Goal: Information Seeking & Learning: Learn about a topic

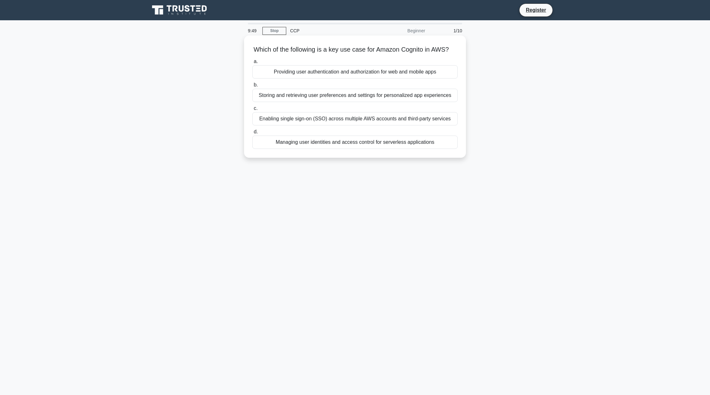
click at [388, 72] on div "Providing user authentication and authorization for web and mobile apps" at bounding box center [354, 71] width 205 height 13
click at [252, 64] on input "a. Providing user authentication and authorization for web and mobile apps" at bounding box center [252, 62] width 0 height 4
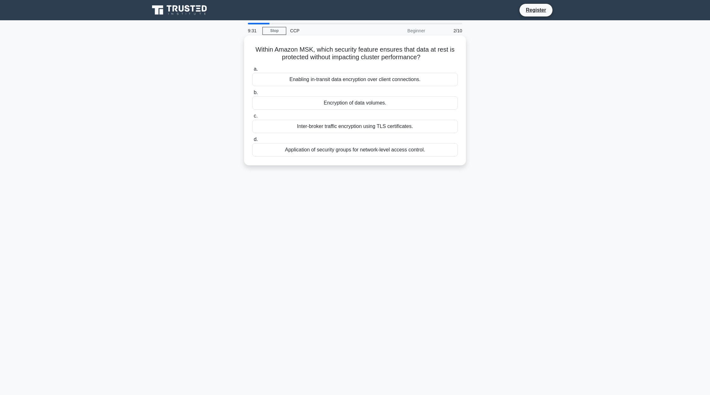
click at [400, 103] on div "Encryption of data volumes." at bounding box center [354, 102] width 205 height 13
click at [252, 95] on input "b. Encryption of data volumes." at bounding box center [252, 93] width 0 height 4
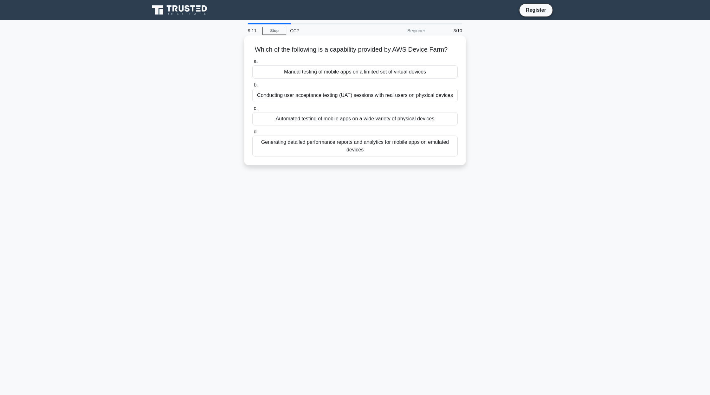
click at [429, 121] on div "Automated testing of mobile apps on a wide variety of physical devices" at bounding box center [354, 118] width 205 height 13
click at [252, 111] on input "c. Automated testing of mobile apps on a wide variety of physical devices" at bounding box center [252, 108] width 0 height 4
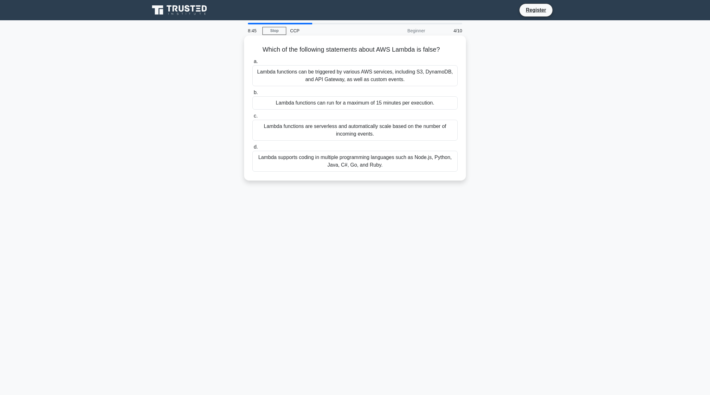
click at [417, 104] on div "Lambda functions can run for a maximum of 15 minutes per execution." at bounding box center [354, 102] width 205 height 13
click at [252, 95] on input "b. Lambda functions can run for a maximum of 15 minutes per execution." at bounding box center [252, 93] width 0 height 4
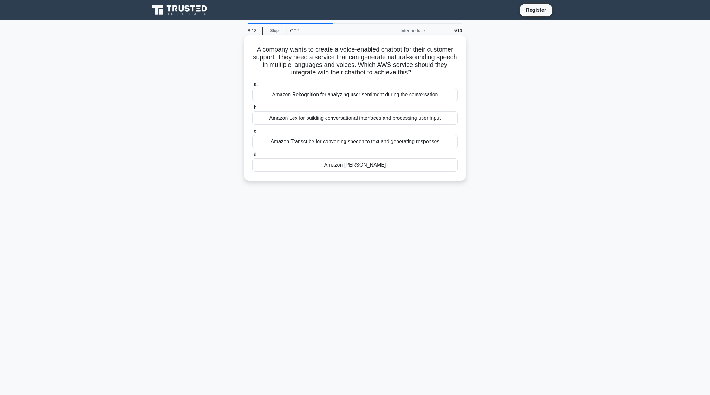
click at [426, 121] on div "Amazon Lex for building conversational interfaces and processing user input" at bounding box center [354, 118] width 205 height 13
click at [252, 110] on input "b. Amazon Lex for building conversational interfaces and processing user input" at bounding box center [252, 108] width 0 height 4
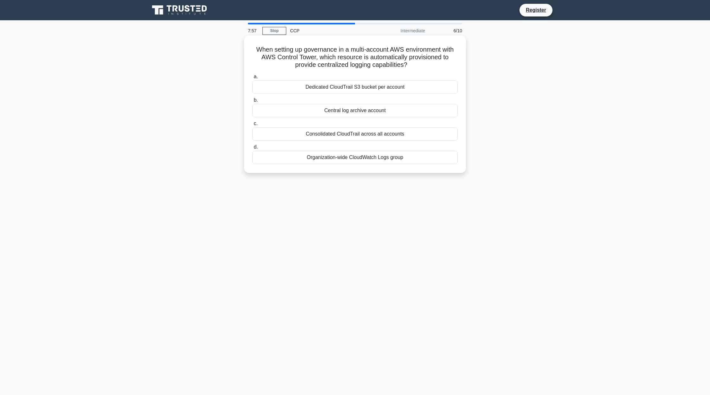
click at [386, 89] on div "Dedicated CloudTrail S3 bucket per account" at bounding box center [354, 86] width 205 height 13
click at [252, 79] on input "a. Dedicated CloudTrail S3 bucket per account" at bounding box center [252, 77] width 0 height 4
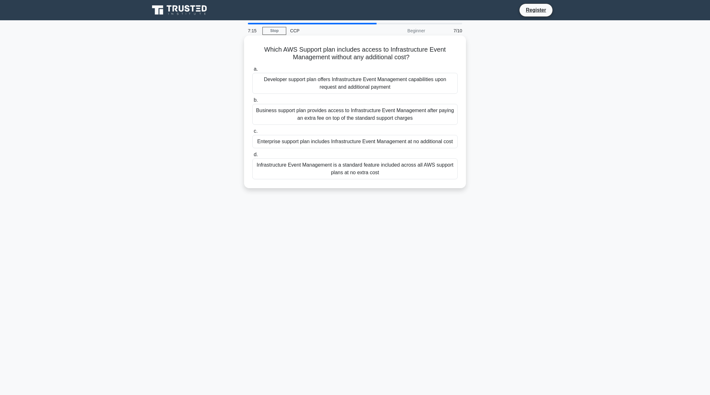
click at [400, 168] on div "Infrastructure Event Management is a standard feature included across all AWS s…" at bounding box center [354, 168] width 205 height 21
click at [252, 157] on input "d. Infrastructure Event Management is a standard feature included across all AW…" at bounding box center [252, 155] width 0 height 4
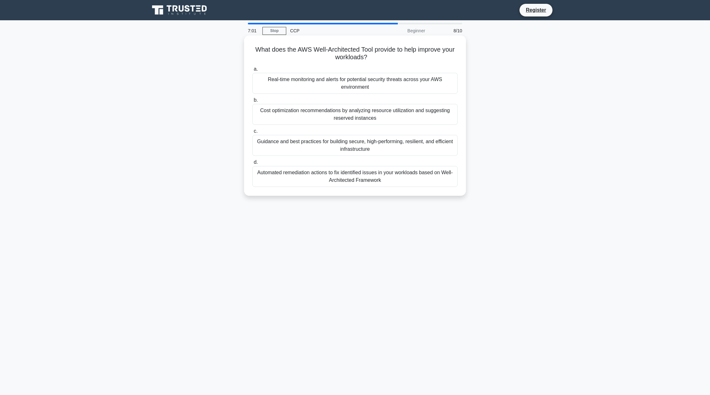
click at [409, 97] on label "b. Cost optimization recommendations by analyzing resource utilization and sugg…" at bounding box center [354, 110] width 205 height 29
click at [252, 98] on input "b. Cost optimization recommendations by analyzing resource utilization and sugg…" at bounding box center [252, 100] width 0 height 4
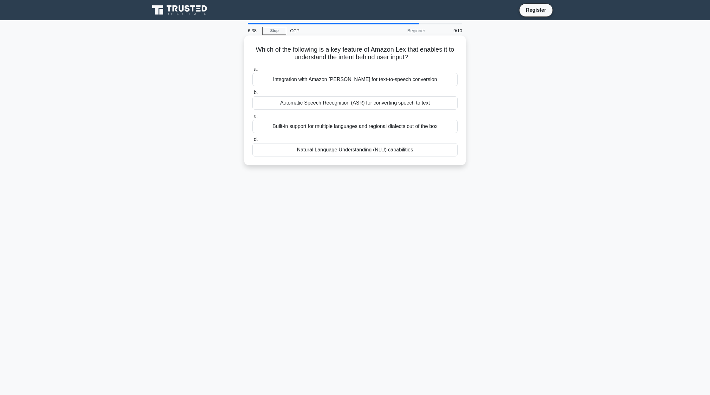
click at [421, 85] on div "Integration with Amazon Polly for text-to-speech conversion" at bounding box center [354, 79] width 205 height 13
click at [252, 71] on input "a. Integration with Amazon Polly for text-to-speech conversion" at bounding box center [252, 69] width 0 height 4
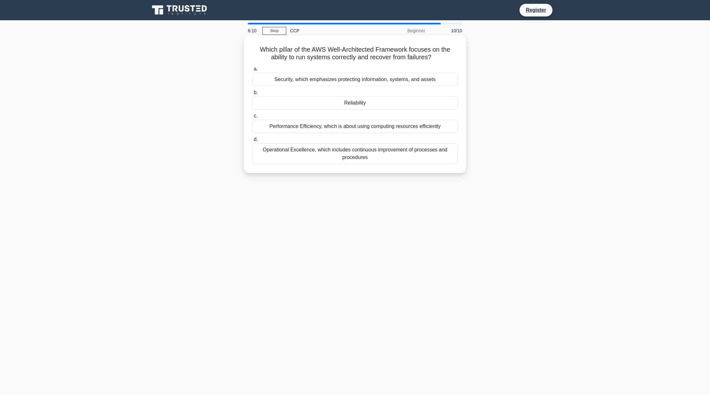
click at [435, 159] on div "Operational Excellence, which includes continuous improvement of processes and …" at bounding box center [354, 153] width 205 height 21
click at [252, 142] on input "d. Operational Excellence, which includes continuous improvement of processes a…" at bounding box center [252, 139] width 0 height 4
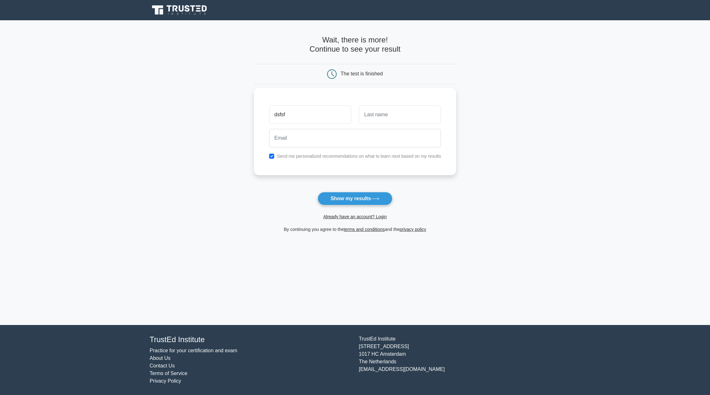
type input "dsfsf"
click at [385, 114] on input "text" at bounding box center [400, 114] width 82 height 18
type input "sdfsdf"
click at [327, 140] on input "email" at bounding box center [355, 138] width 172 height 18
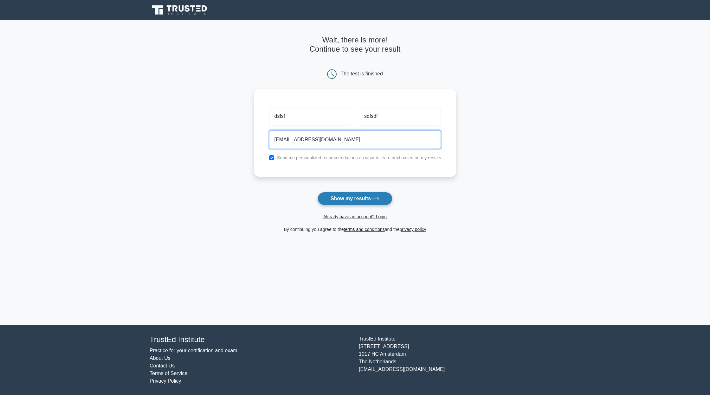
type input "[EMAIL_ADDRESS][DOMAIN_NAME]"
click at [366, 195] on button "Show my results" at bounding box center [354, 198] width 75 height 13
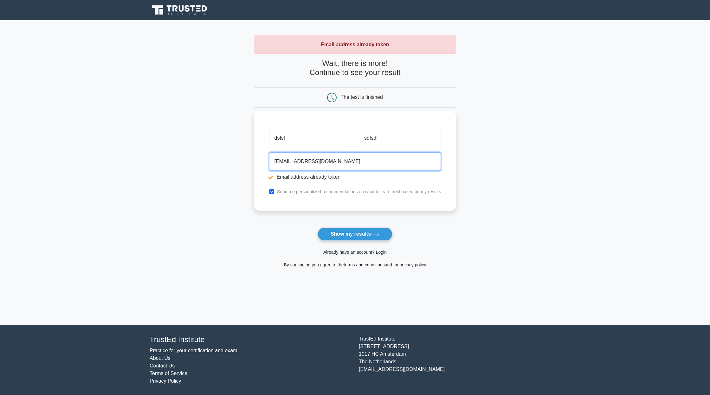
click at [281, 162] on input "[EMAIL_ADDRESS][DOMAIN_NAME]" at bounding box center [355, 161] width 172 height 18
type input "[EMAIL_ADDRESS][DOMAIN_NAME]"
click at [367, 234] on button "Show my results" at bounding box center [354, 233] width 75 height 13
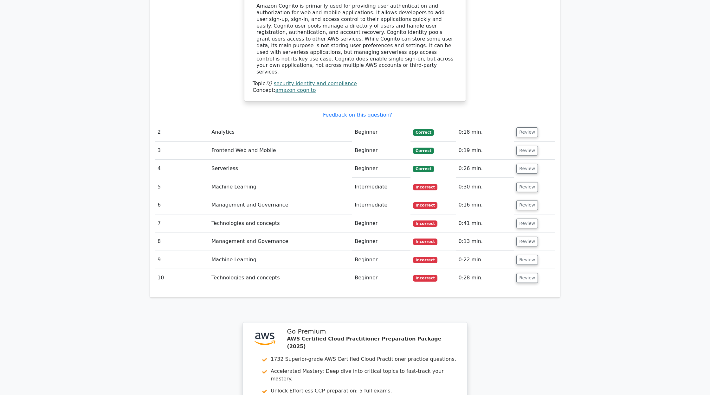
scroll to position [706, 0]
